Goal: Information Seeking & Learning: Learn about a topic

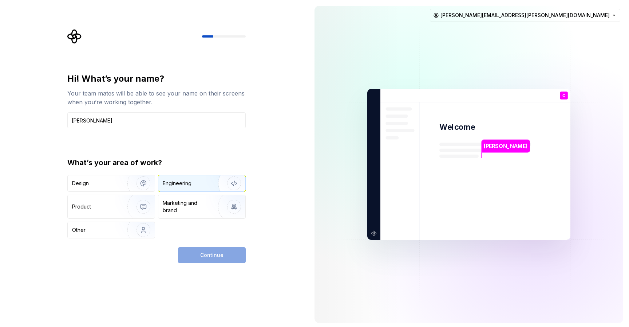
type input "[PERSON_NAME]"
click at [189, 178] on div "Engineering" at bounding box center [201, 183] width 87 height 16
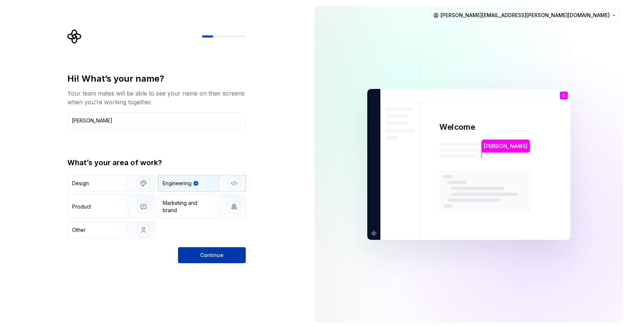
click at [214, 261] on button "Continue" at bounding box center [212, 255] width 68 height 16
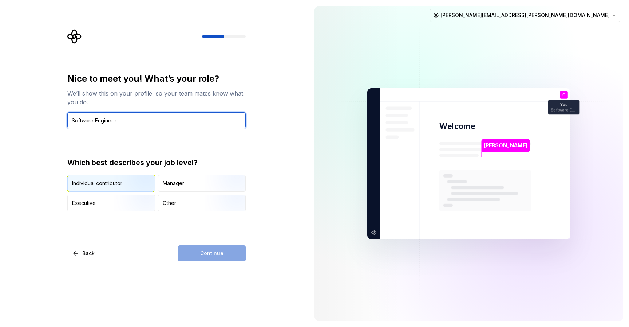
type input "Software Engineer"
click at [115, 180] on img "button" at bounding box center [137, 192] width 47 height 49
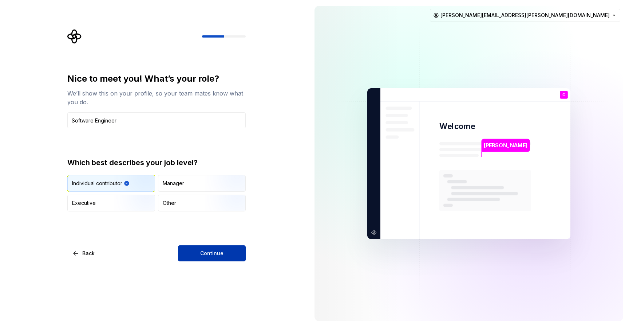
click at [218, 259] on button "Continue" at bounding box center [212, 253] width 68 height 16
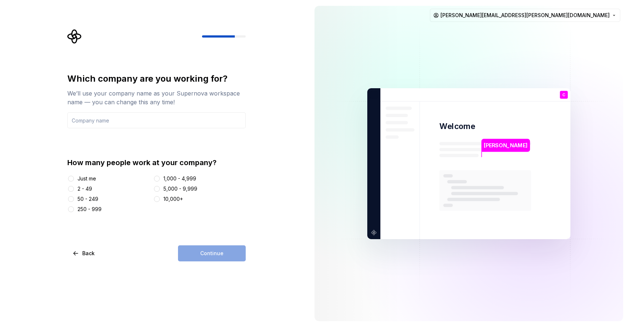
click at [88, 211] on div "250 - 999" at bounding box center [90, 208] width 24 height 7
click at [74, 211] on button "250 - 999" at bounding box center [71, 209] width 6 height 6
click at [212, 250] on div "Continue" at bounding box center [212, 253] width 68 height 16
click at [145, 115] on input "text" at bounding box center [156, 120] width 178 height 16
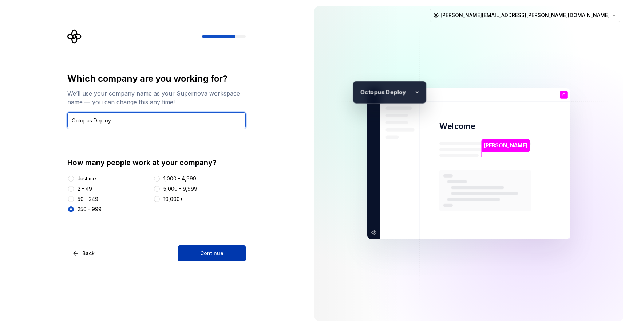
type input "Octopus Deploy"
click at [220, 256] on span "Continue" at bounding box center [211, 252] width 23 height 7
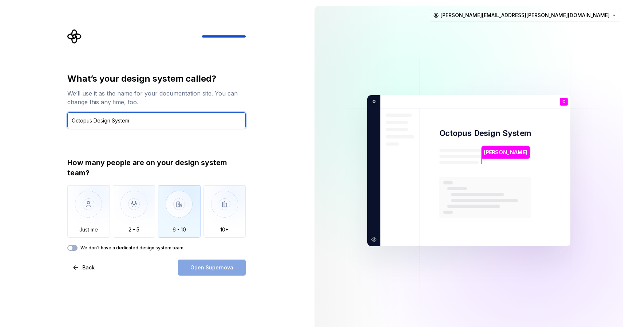
type input "Octopus Design System"
click at [170, 228] on img "button" at bounding box center [179, 209] width 43 height 49
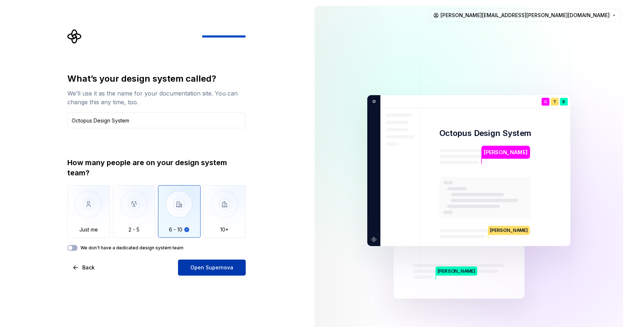
click at [218, 271] on button "Open Supernova" at bounding box center [212, 267] width 68 height 16
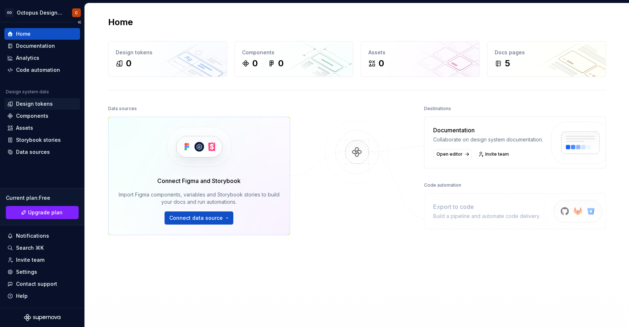
click at [40, 103] on div "Design tokens" at bounding box center [34, 103] width 37 height 7
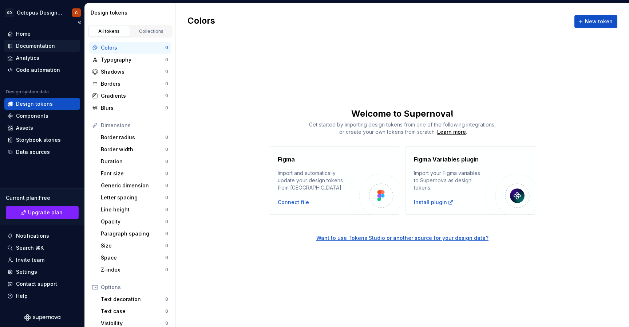
click at [42, 45] on div "Documentation" at bounding box center [35, 45] width 39 height 7
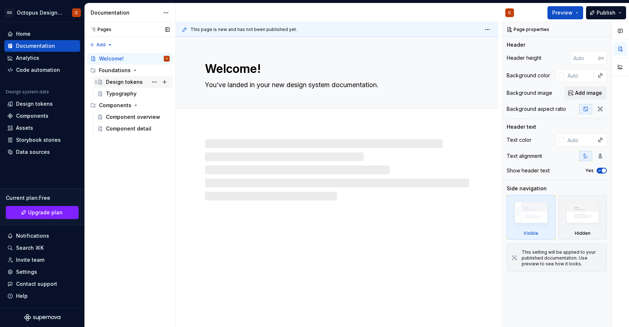
click at [127, 84] on div "Design tokens" at bounding box center [124, 81] width 37 height 7
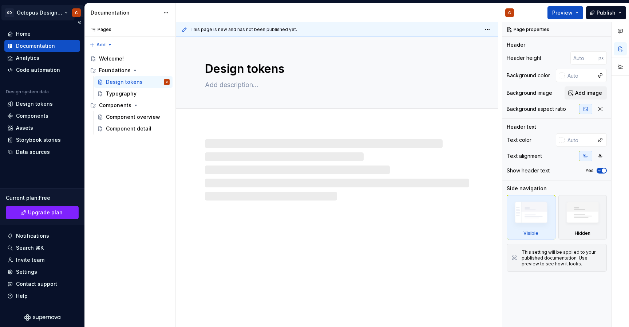
click at [27, 14] on html "OD Octopus Design System C Home Documentation Analytics Code automation Design …" at bounding box center [314, 163] width 629 height 327
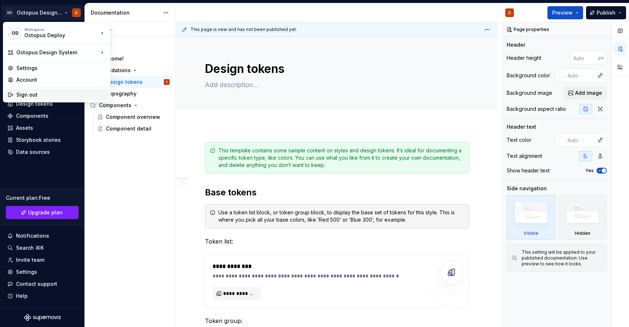
click at [37, 96] on div "Sign out" at bounding box center [61, 94] width 90 height 7
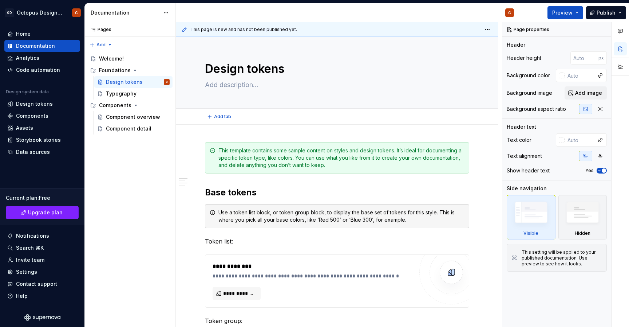
type textarea "*"
